Goal: Find specific page/section: Find specific page/section

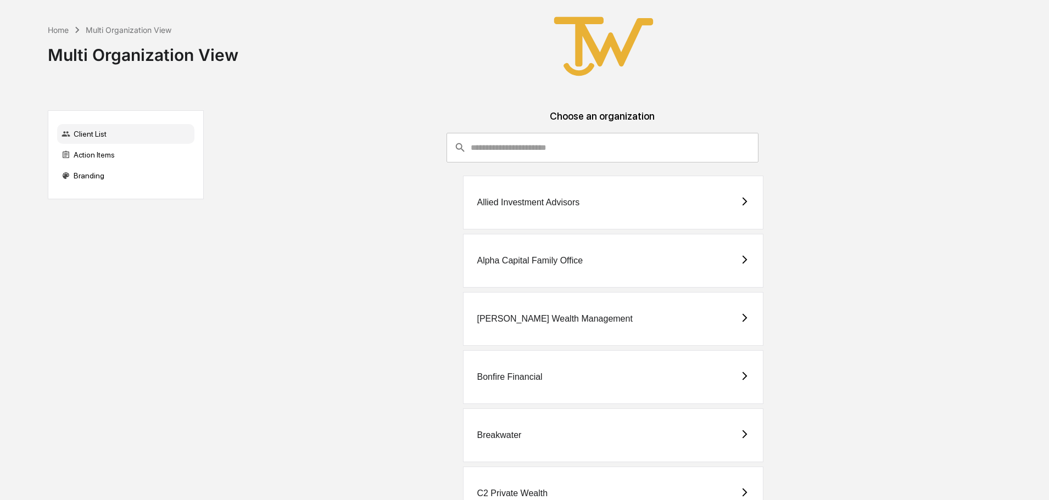
click at [509, 205] on div "Allied Investment Advisors" at bounding box center [528, 203] width 103 height 10
click at [513, 199] on div "Allied Investment Advisors" at bounding box center [528, 203] width 103 height 10
click at [539, 259] on div "Alpha Capital Family Office" at bounding box center [530, 261] width 106 height 10
